Goal: Find specific page/section: Find specific page/section

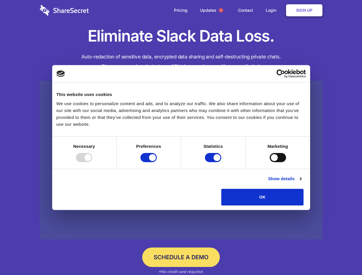
click at [92, 162] on div at bounding box center [84, 157] width 16 height 9
click at [157, 162] on input "Preferences" at bounding box center [148, 157] width 16 height 9
checkbox input "false"
click at [214, 162] on input "Statistics" at bounding box center [213, 157] width 16 height 9
checkbox input "false"
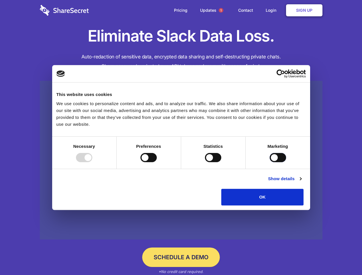
click at [270, 162] on input "Marketing" at bounding box center [278, 157] width 16 height 9
checkbox input "true"
click at [301, 182] on link "Show details" at bounding box center [284, 178] width 33 height 7
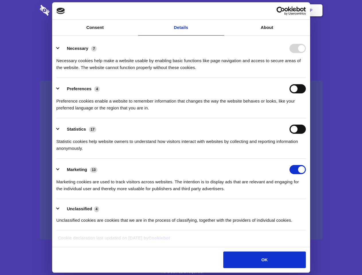
click at [306, 112] on div "Preferences 4 Preference cookies enable a website to remember information that …" at bounding box center [180, 97] width 249 height 27
click at [221, 10] on span "1" at bounding box center [221, 10] width 5 height 5
